Goal: Task Accomplishment & Management: Complete application form

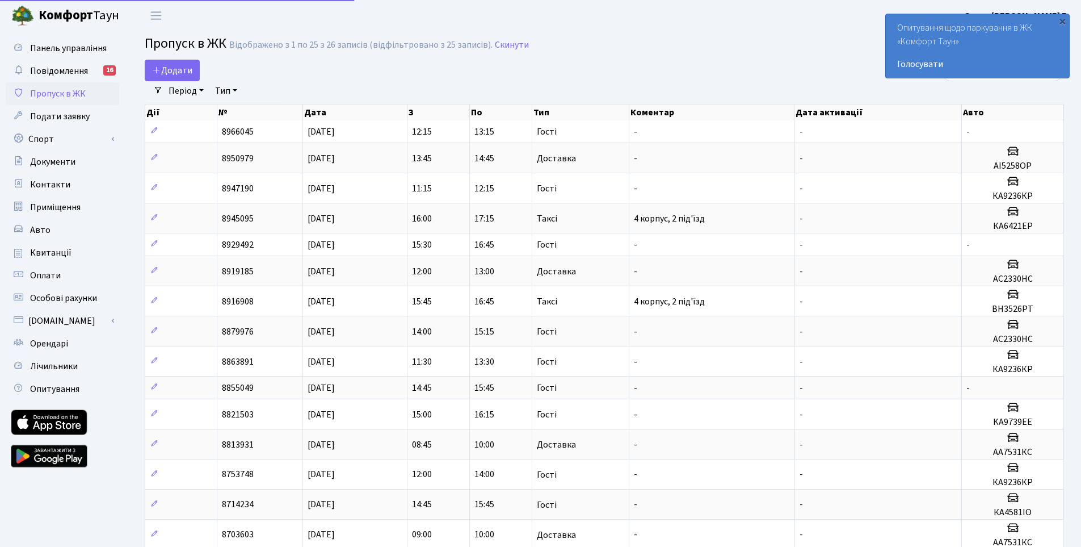
select select "25"
click at [184, 71] on span "Додати" at bounding box center [172, 70] width 40 height 12
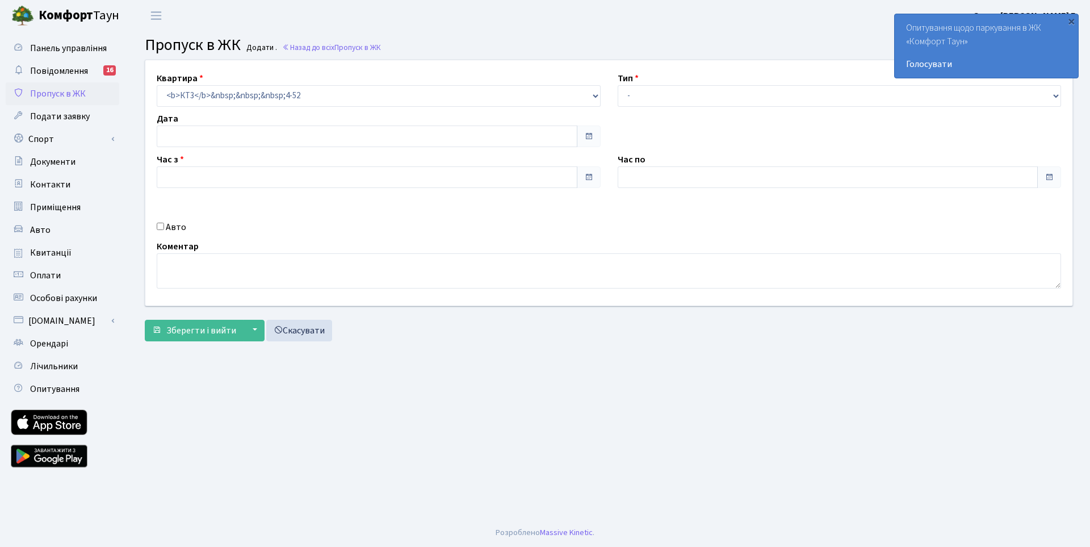
type input "[DATE]"
type input "13:30"
type input "14:30"
click at [657, 101] on select "- Доставка Таксі Гості Сервіс" at bounding box center [840, 96] width 444 height 22
select select "1"
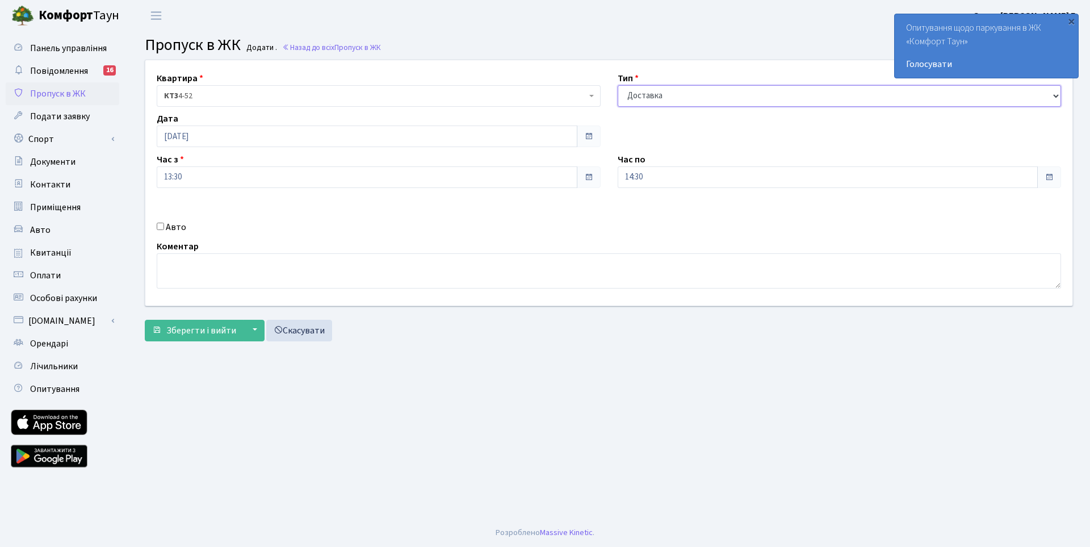
click at [618, 85] on select "- Доставка Таксі Гості Сервіс" at bounding box center [840, 96] width 444 height 22
click at [159, 228] on input "Авто" at bounding box center [160, 226] width 7 height 7
checkbox input "true"
type input "a"
type input "AA9350UA"
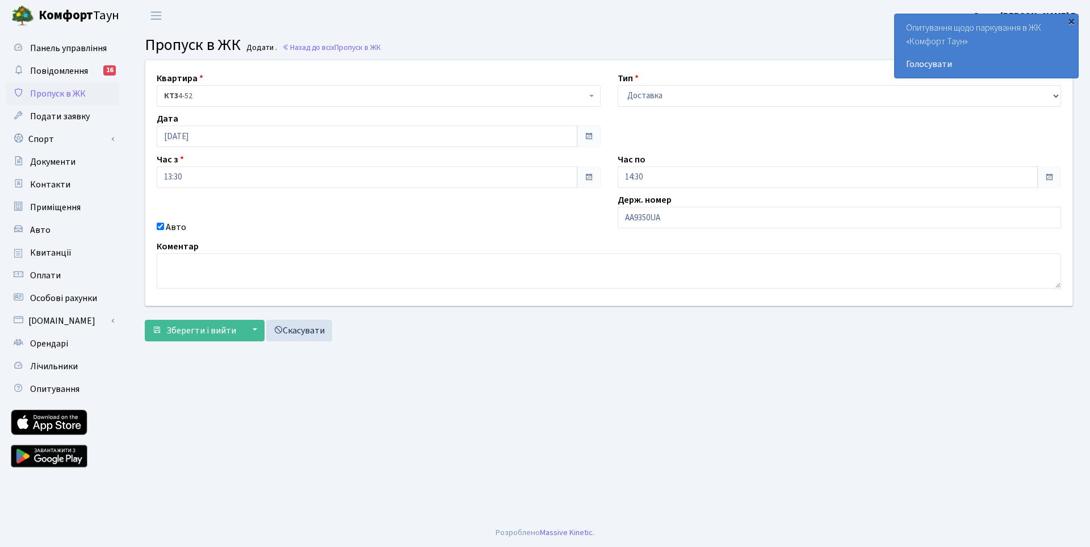
click at [1071, 18] on div "×" at bounding box center [1070, 20] width 11 height 11
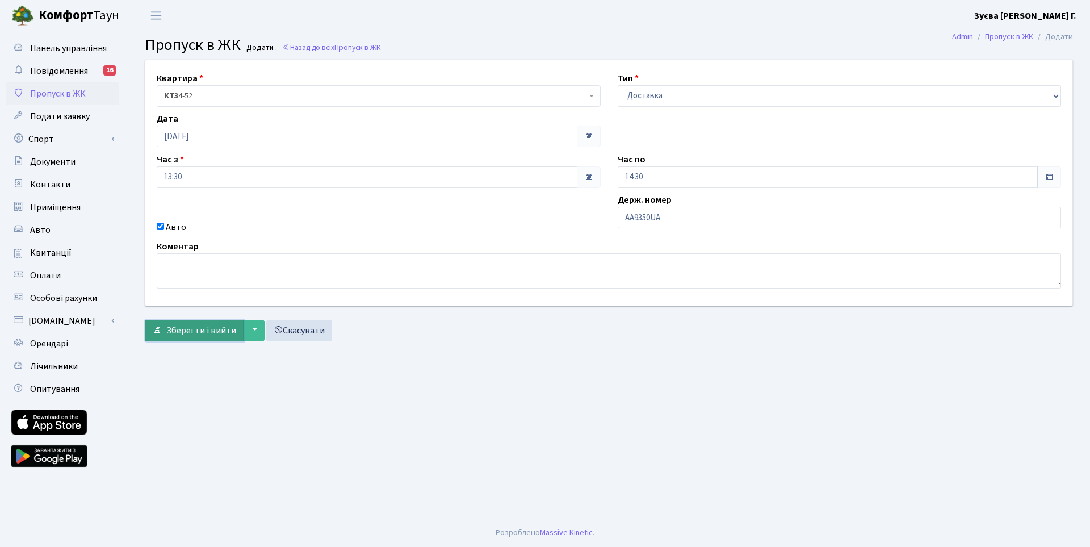
click at [225, 334] on span "Зберегти і вийти" at bounding box center [201, 330] width 70 height 12
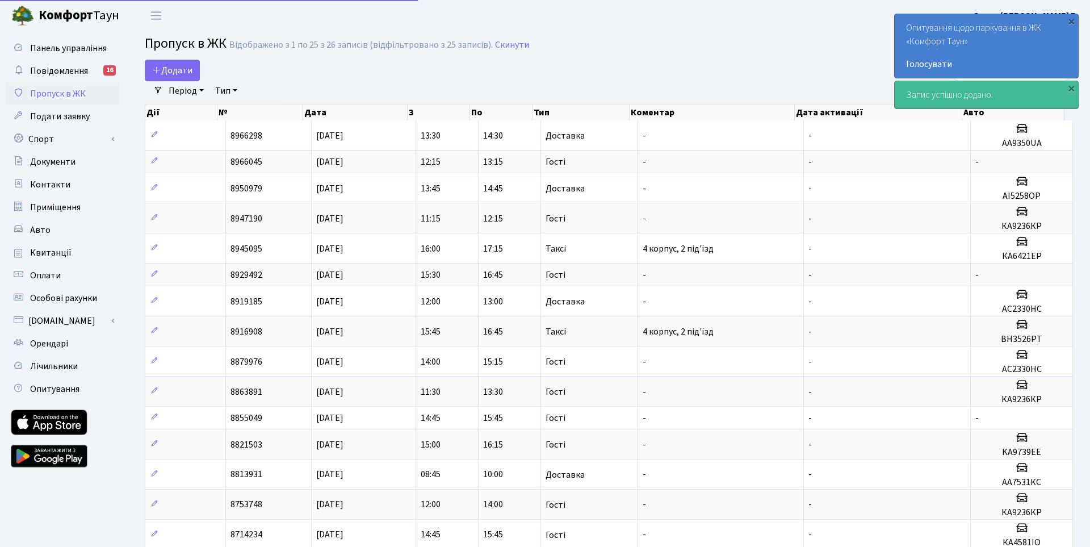
select select "25"
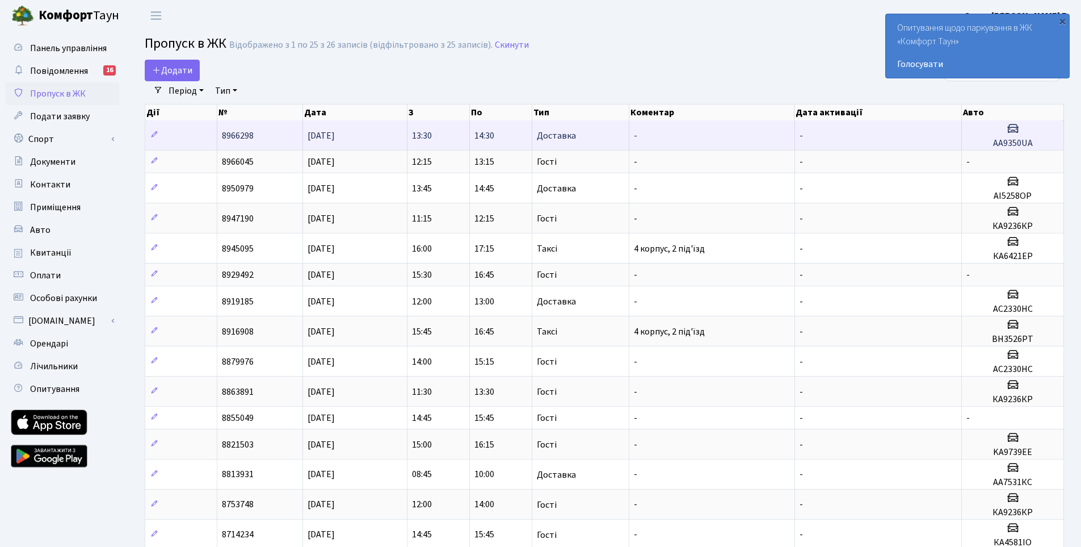
click at [200, 136] on td at bounding box center [181, 135] width 72 height 30
